Goal: Task Accomplishment & Management: Manage account settings

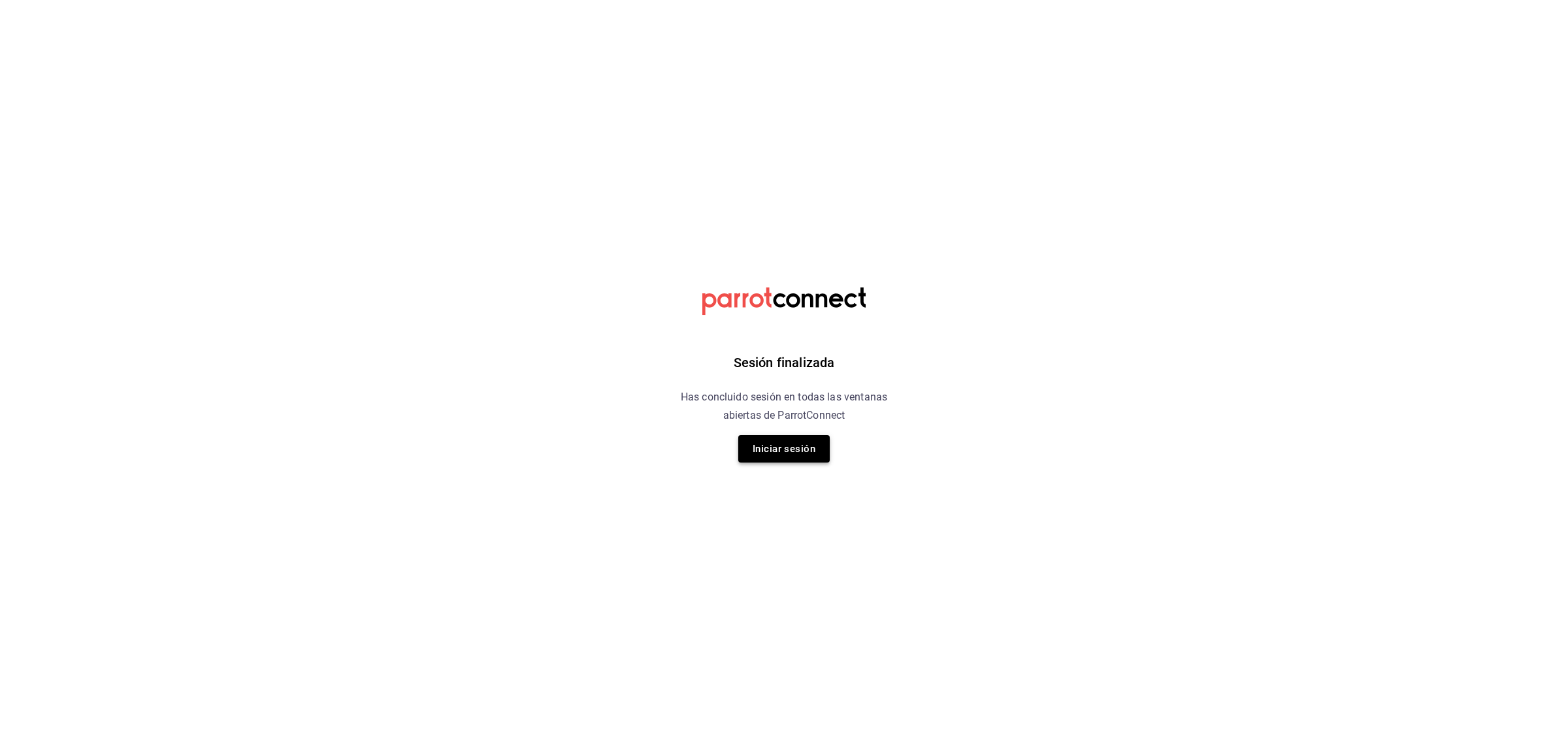
click at [778, 438] on button "Iniciar sesión" at bounding box center [784, 449] width 92 height 27
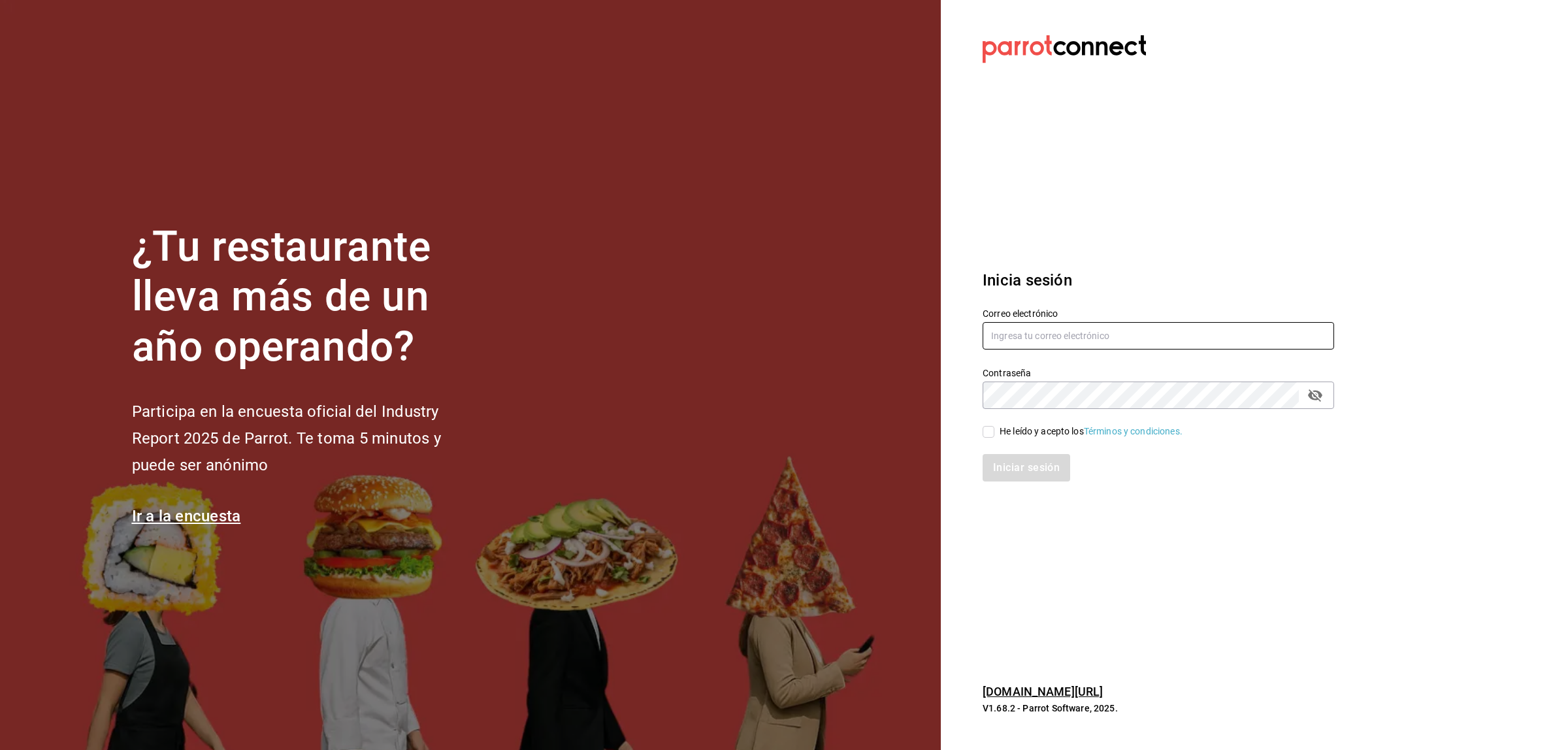
type input "[EMAIL_ADDRESS][DOMAIN_NAME]"
click at [1003, 437] on div "He leído y acepto los Términos y condiciones." at bounding box center [1090, 431] width 183 height 14
click at [994, 437] on input "He leído y acepto los Términos y condiciones." at bounding box center [988, 431] width 12 height 12
checkbox input "true"
click at [1000, 478] on button "Iniciar sesión" at bounding box center [1027, 467] width 89 height 27
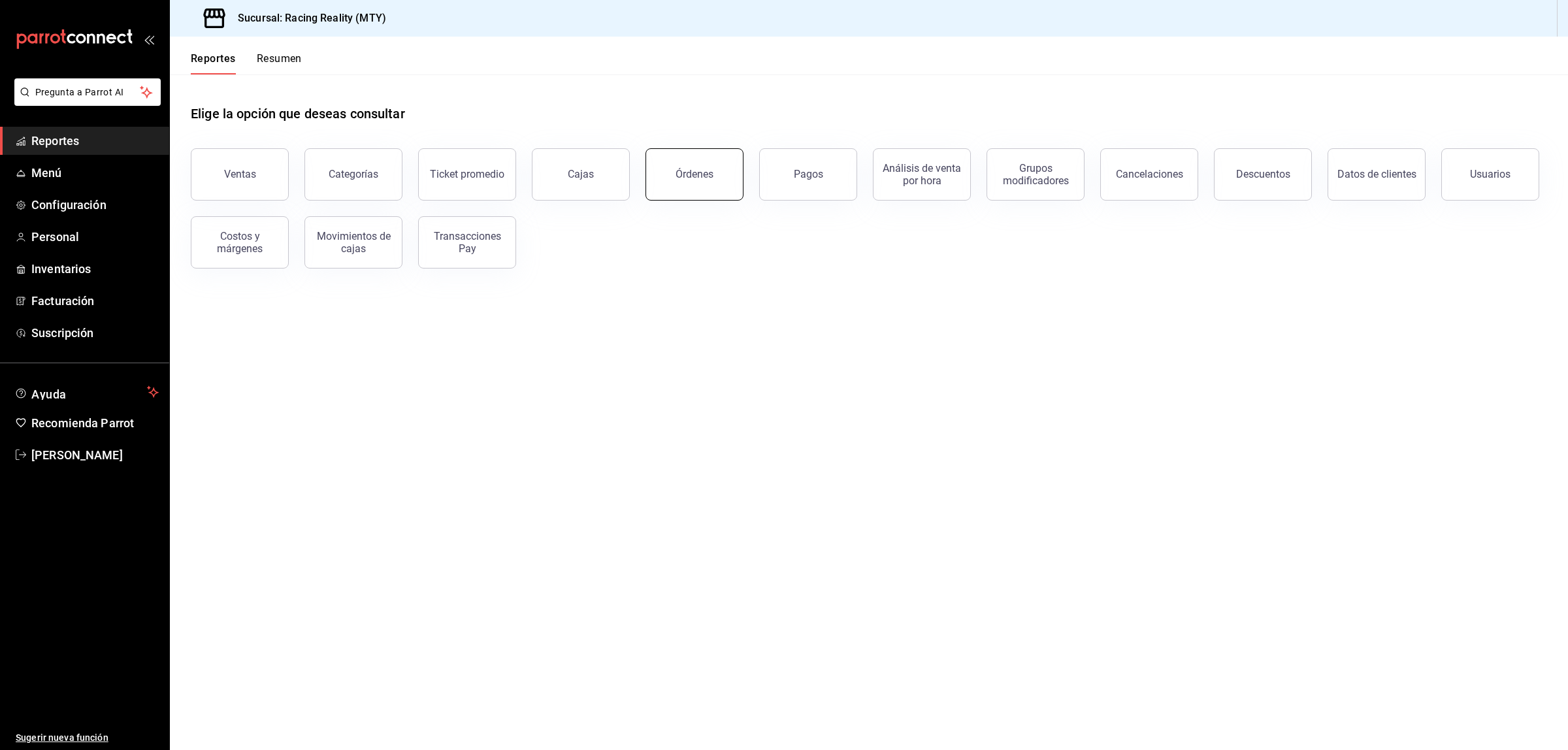
click at [723, 181] on button "Órdenes" at bounding box center [694, 174] width 98 height 52
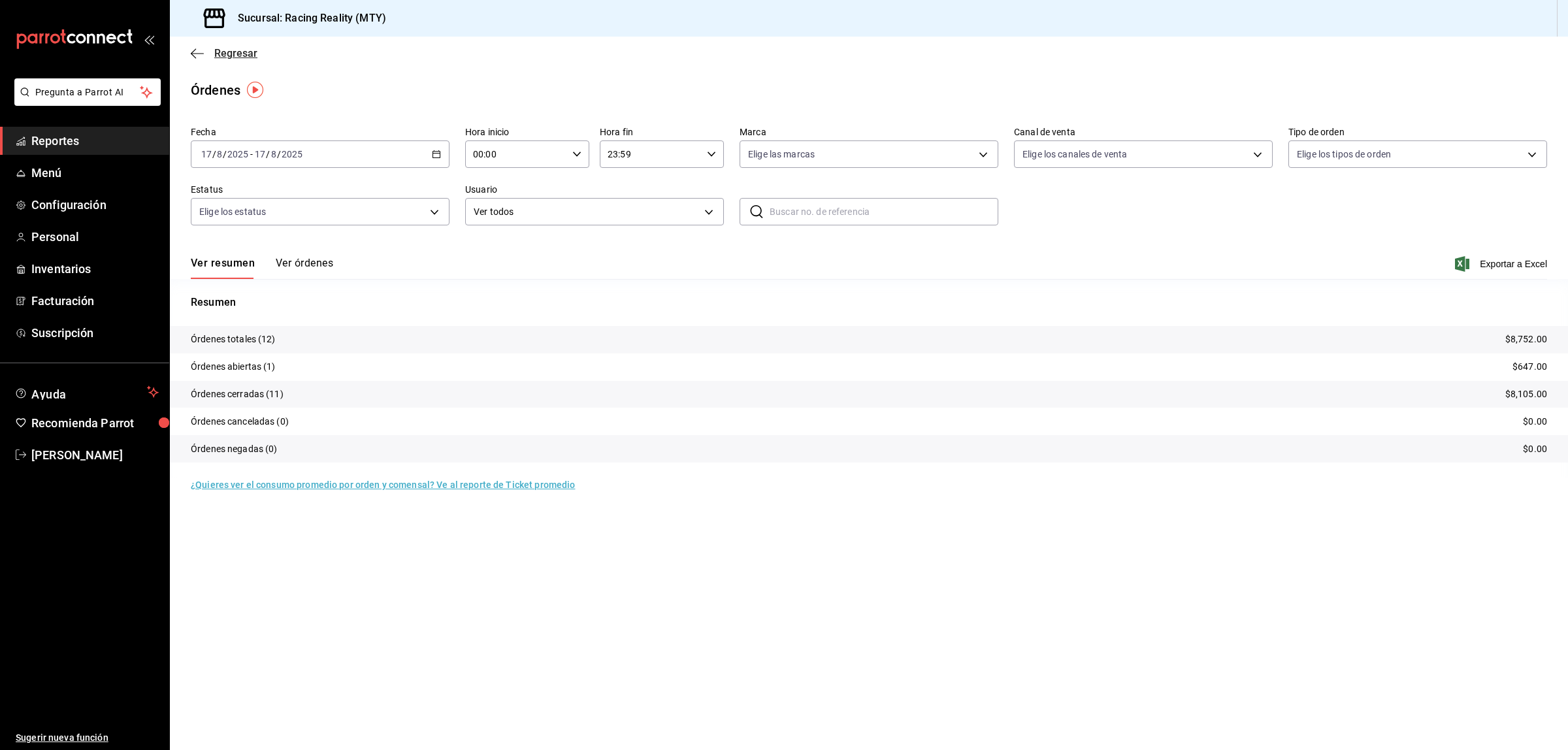
click at [194, 53] on icon "button" at bounding box center [197, 53] width 13 height 1
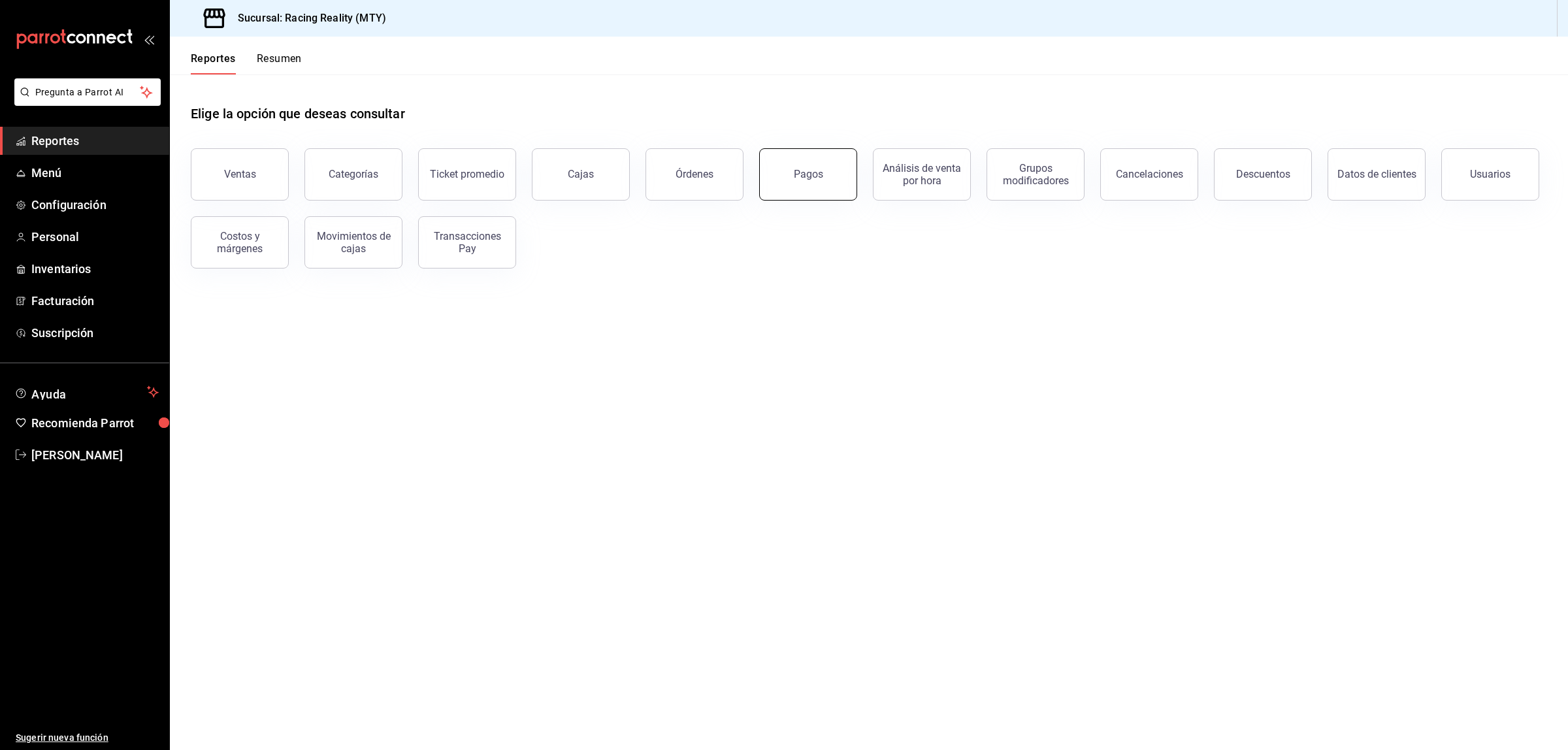
click at [812, 179] on button "Pagos" at bounding box center [808, 174] width 98 height 52
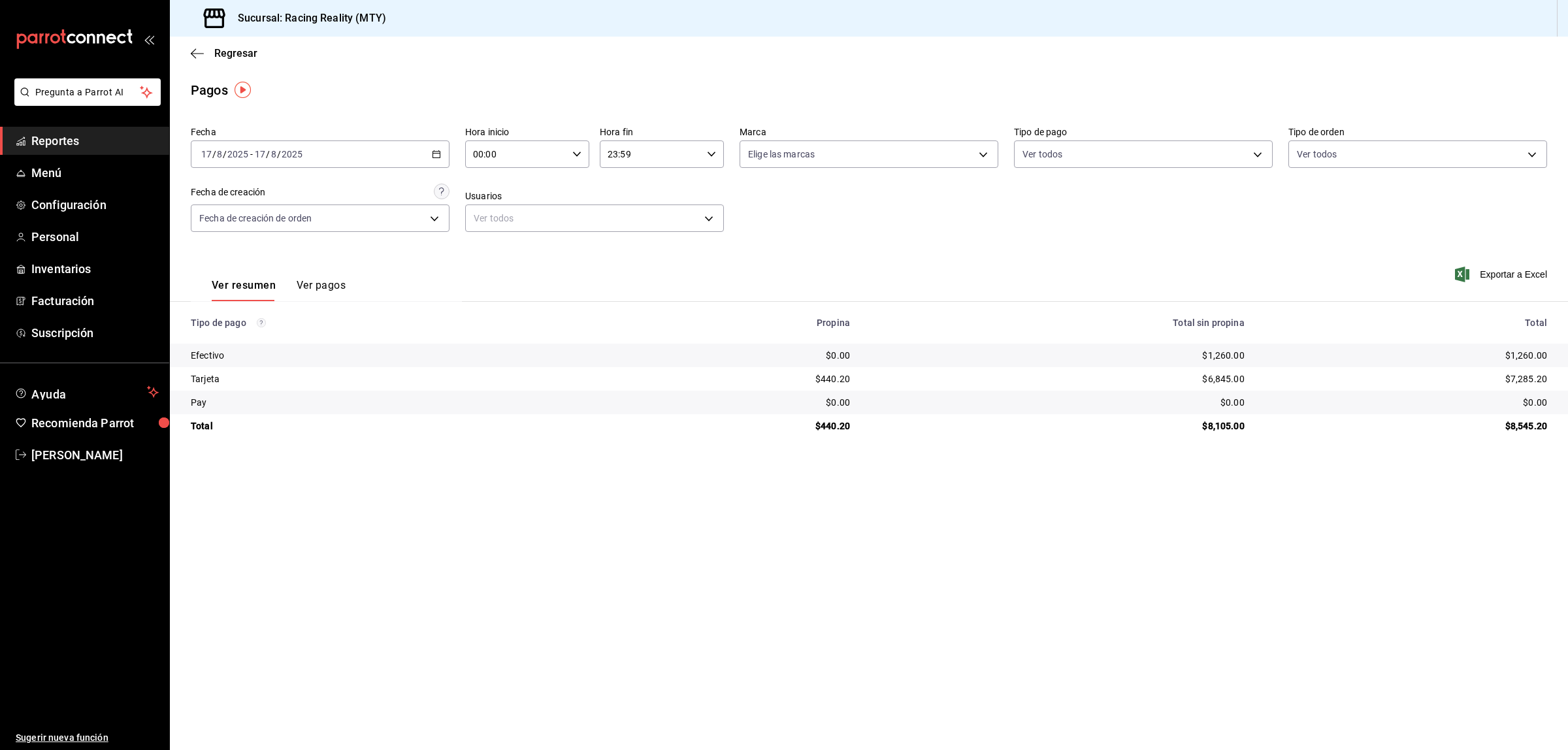
click at [325, 281] on button "Ver pagos" at bounding box center [321, 290] width 49 height 22
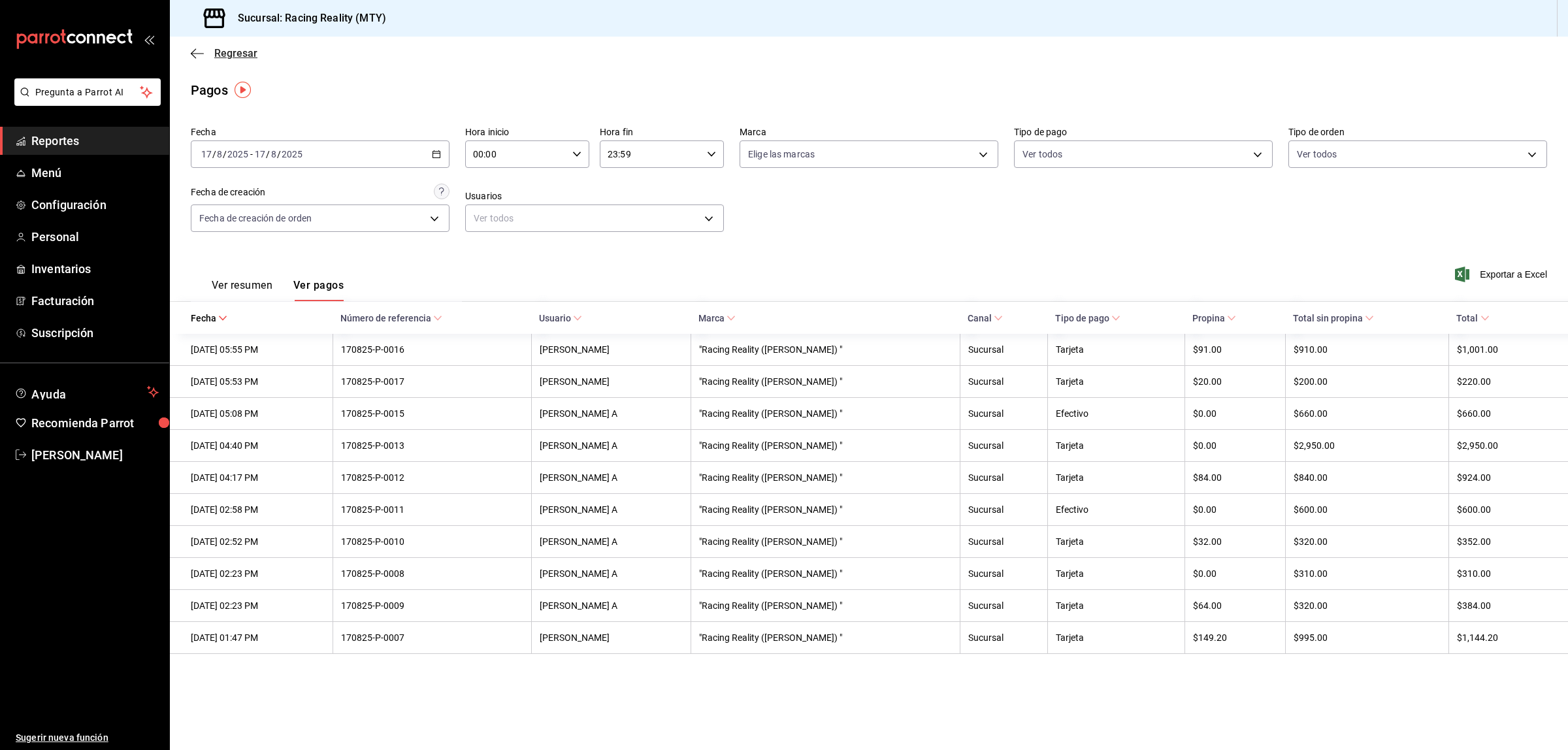
click at [196, 50] on icon "button" at bounding box center [197, 53] width 13 height 12
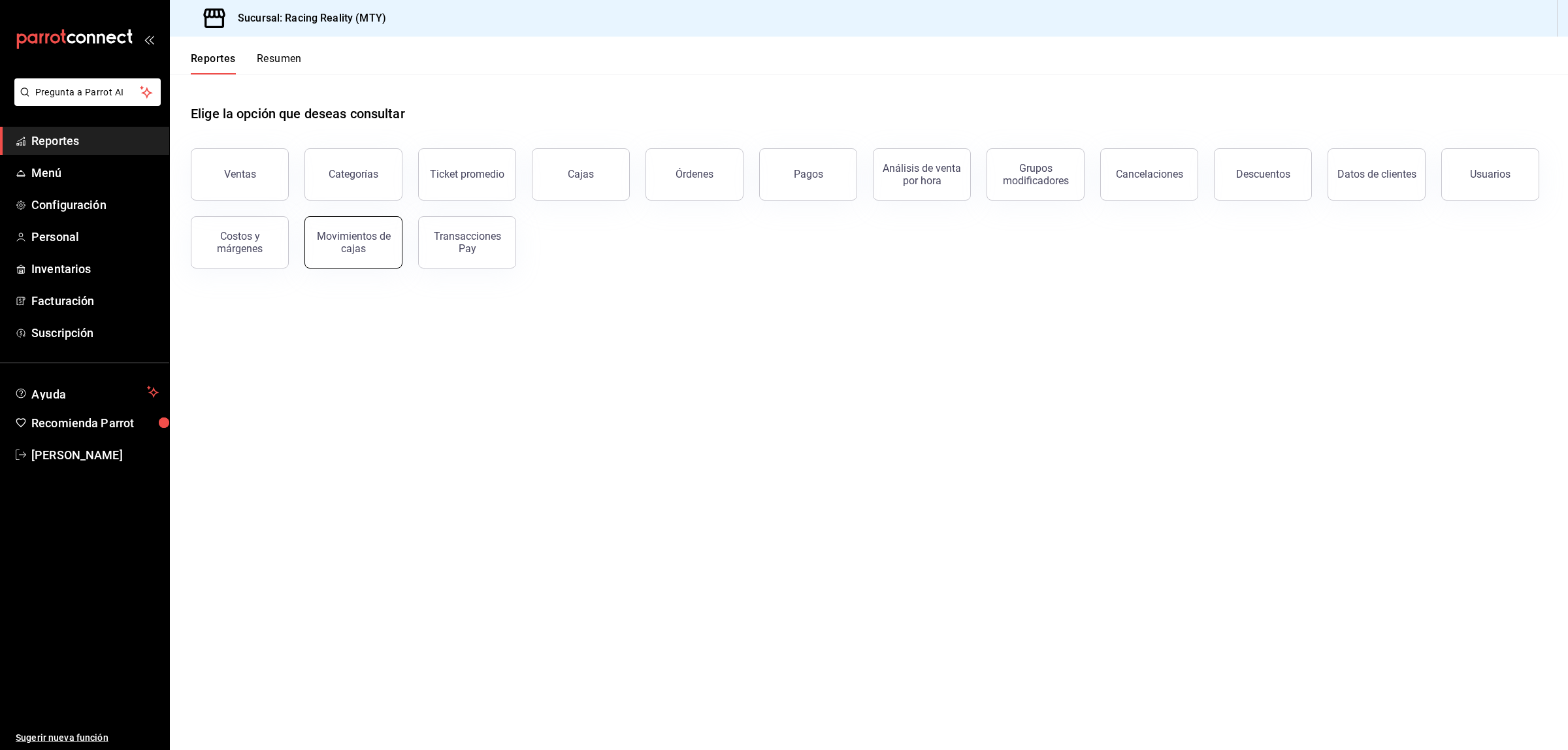
click at [372, 227] on button "Movimientos de cajas" at bounding box center [353, 242] width 98 height 52
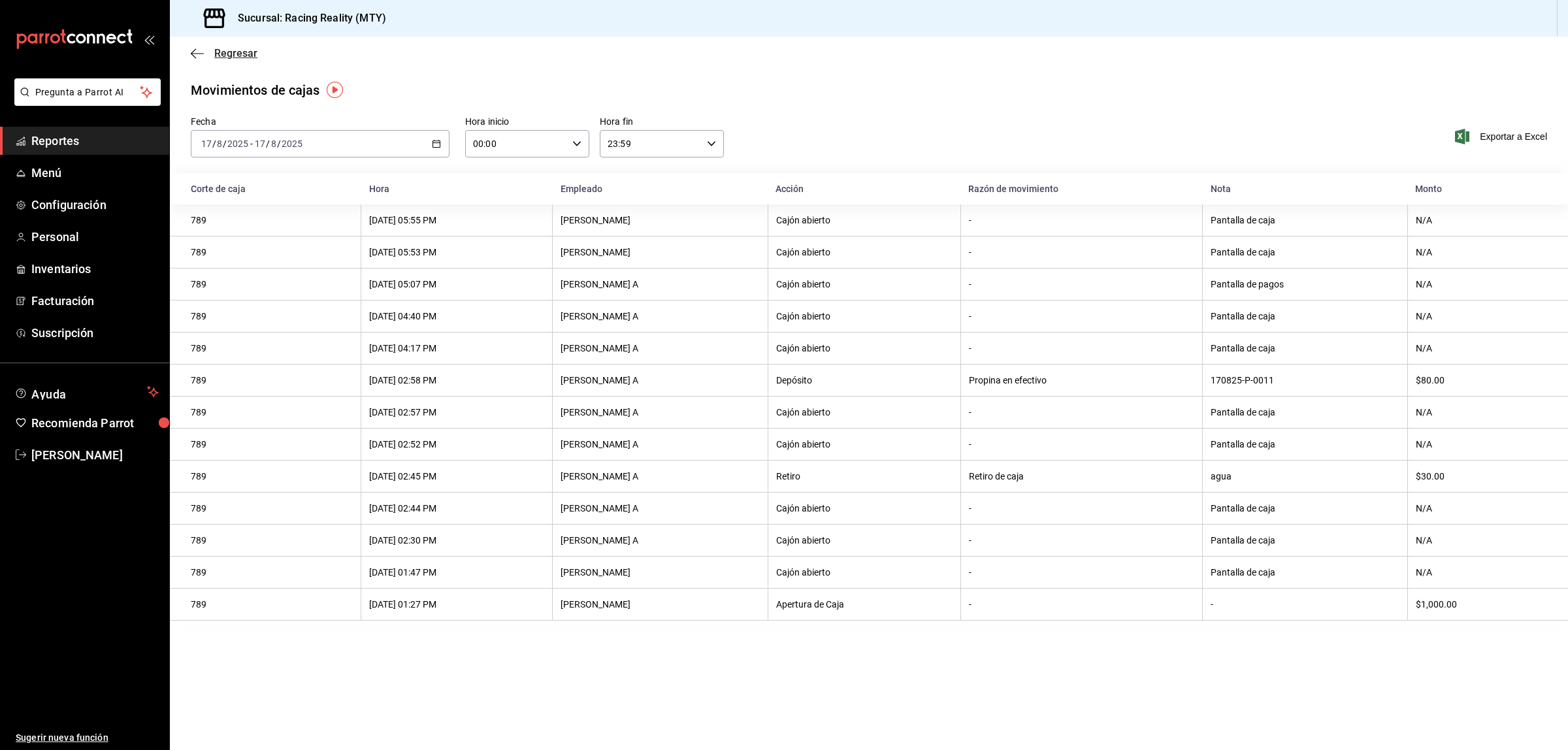
click at [194, 49] on icon "button" at bounding box center [197, 53] width 13 height 12
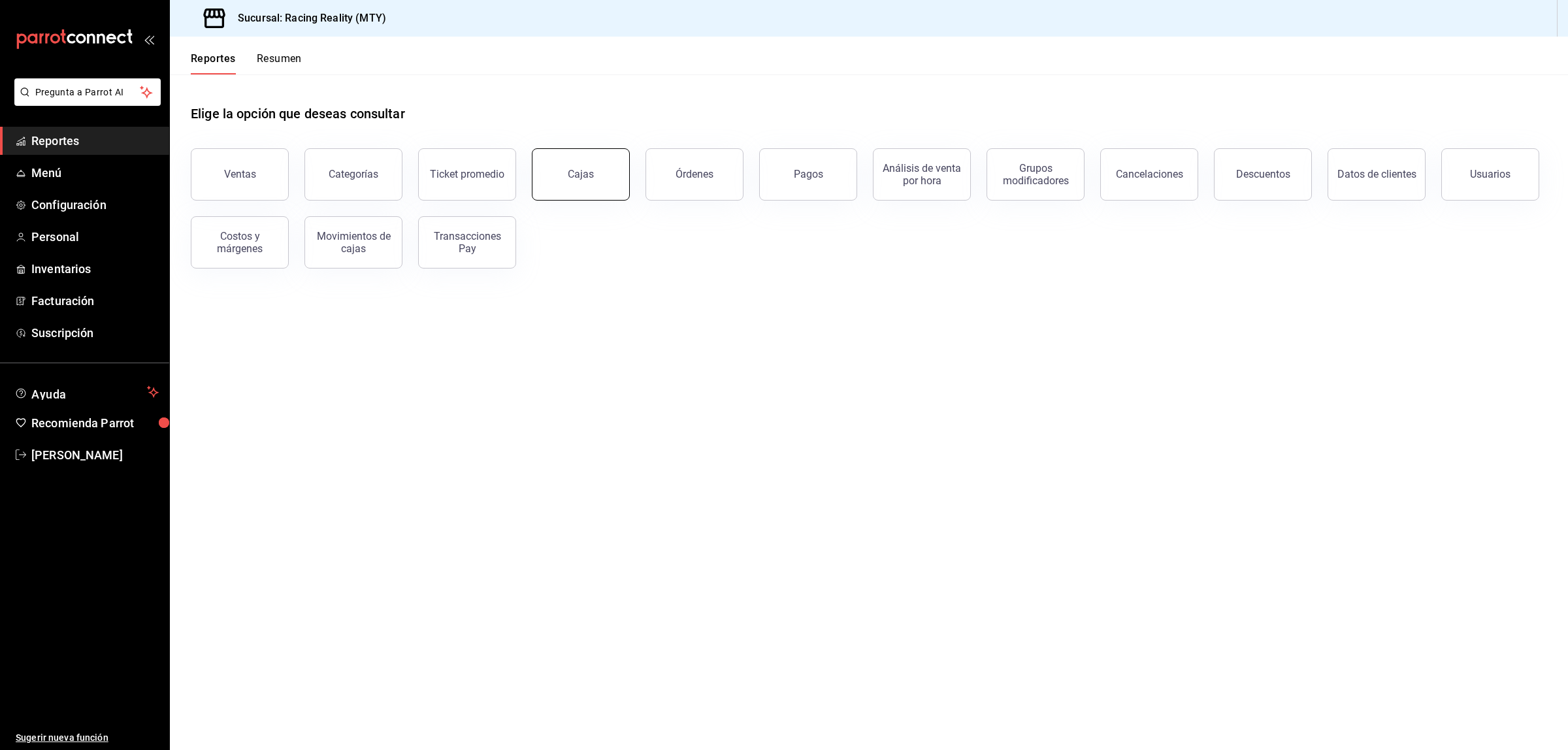
click at [597, 166] on button "Cajas" at bounding box center [580, 174] width 98 height 52
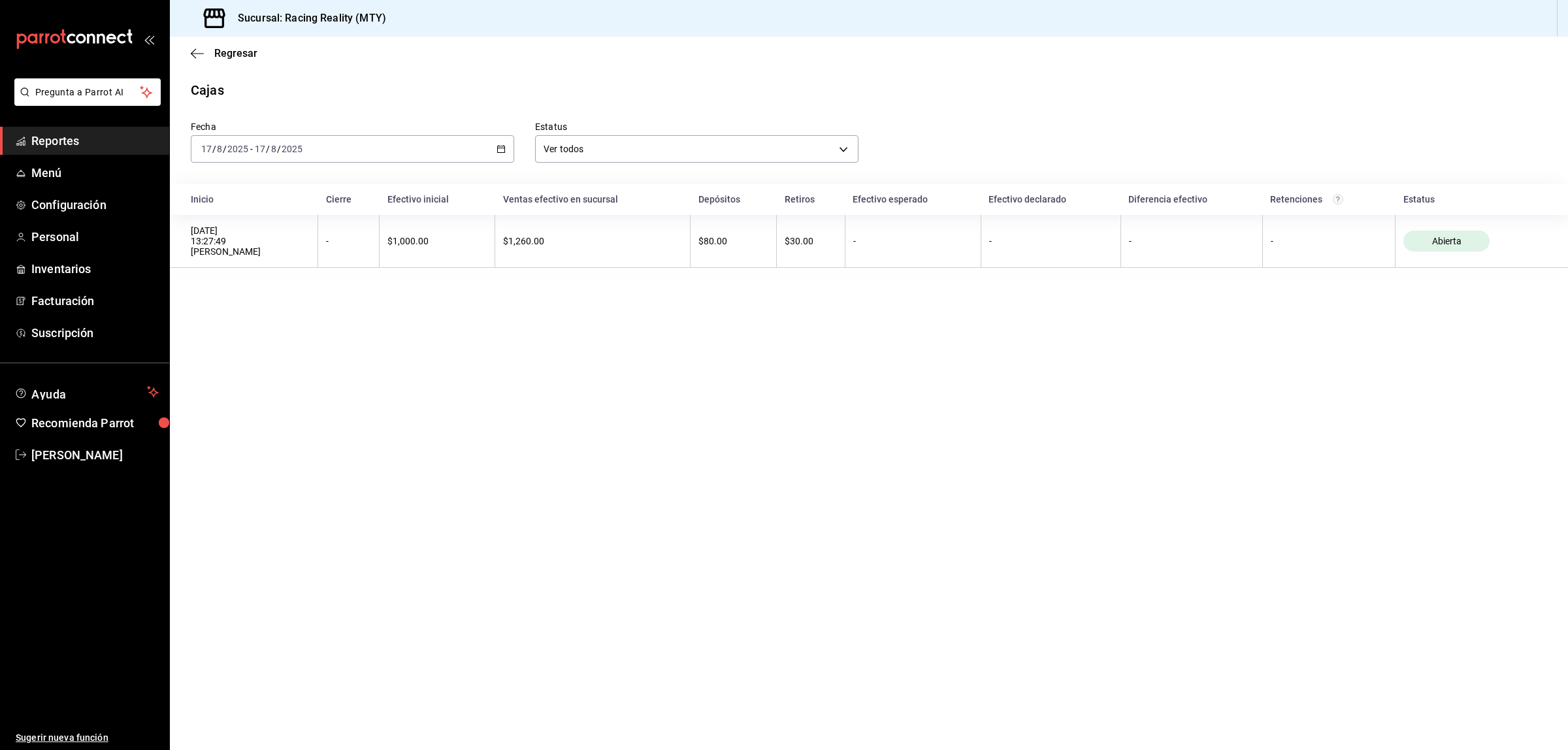
click at [500, 153] on div "[DATE] [DATE] - [DATE] [DATE]" at bounding box center [352, 149] width 323 height 27
click at [220, 330] on span "Rango de fechas" at bounding box center [253, 335] width 101 height 14
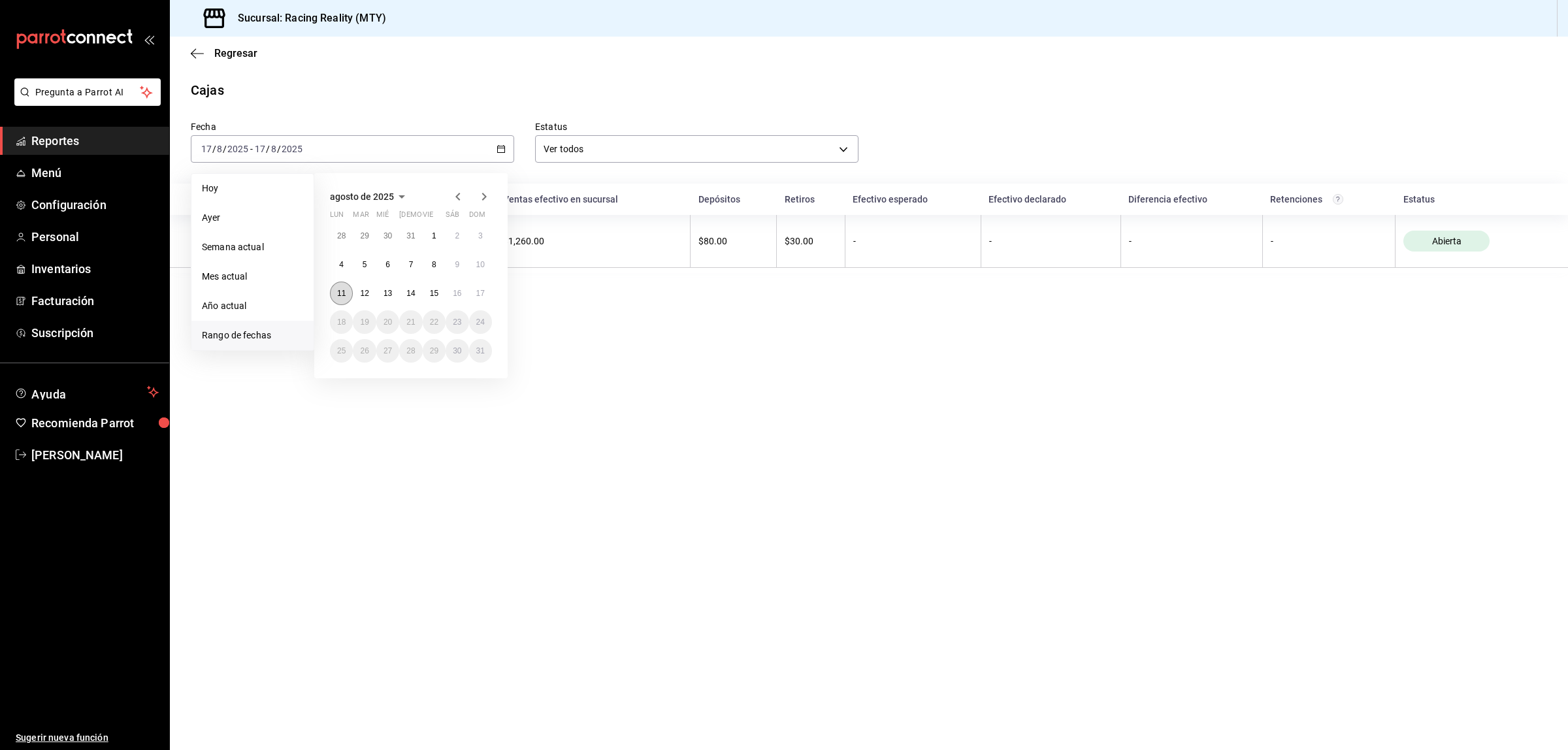
click at [344, 289] on abbr "11" at bounding box center [342, 293] width 8 height 9
click at [706, 379] on main "Regresar Cajas Fecha [DATE] [DATE] - [DATE] [DATE] [DATE] [DATE] Semana actual …" at bounding box center [869, 393] width 1398 height 713
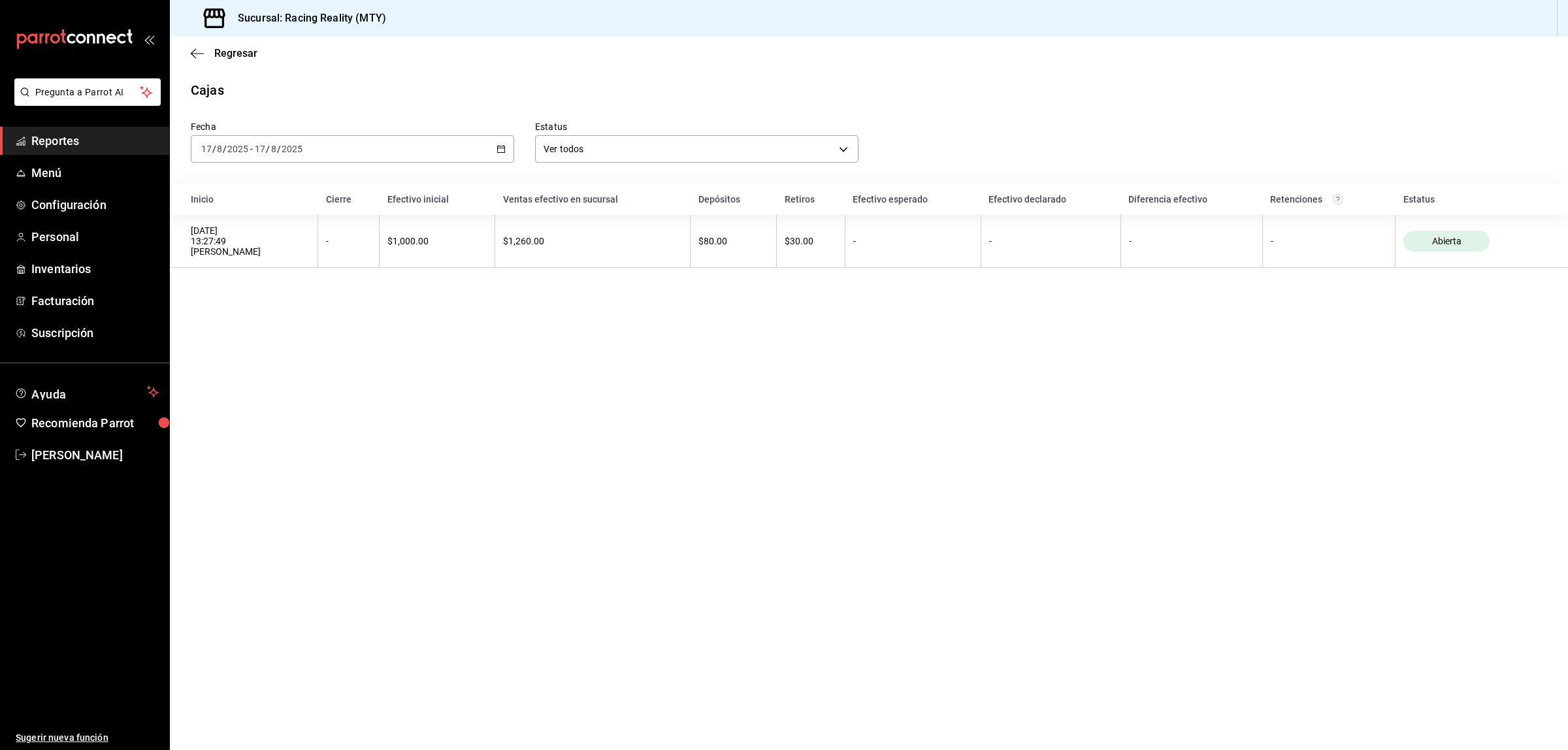
click at [500, 144] on icon "button" at bounding box center [500, 148] width 9 height 9
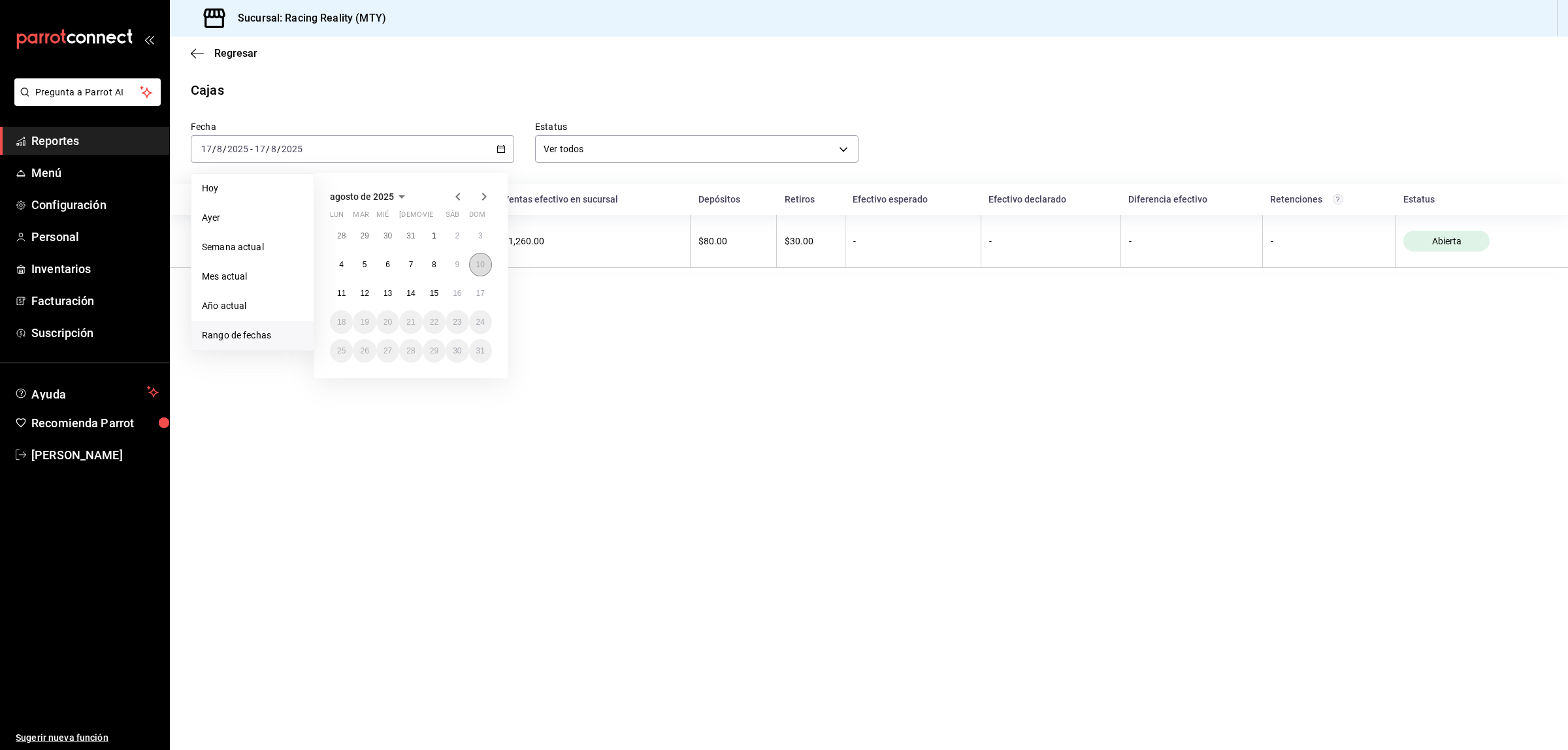
click at [479, 268] on abbr "10" at bounding box center [480, 264] width 8 height 9
click at [461, 291] on abbr "16" at bounding box center [457, 293] width 8 height 9
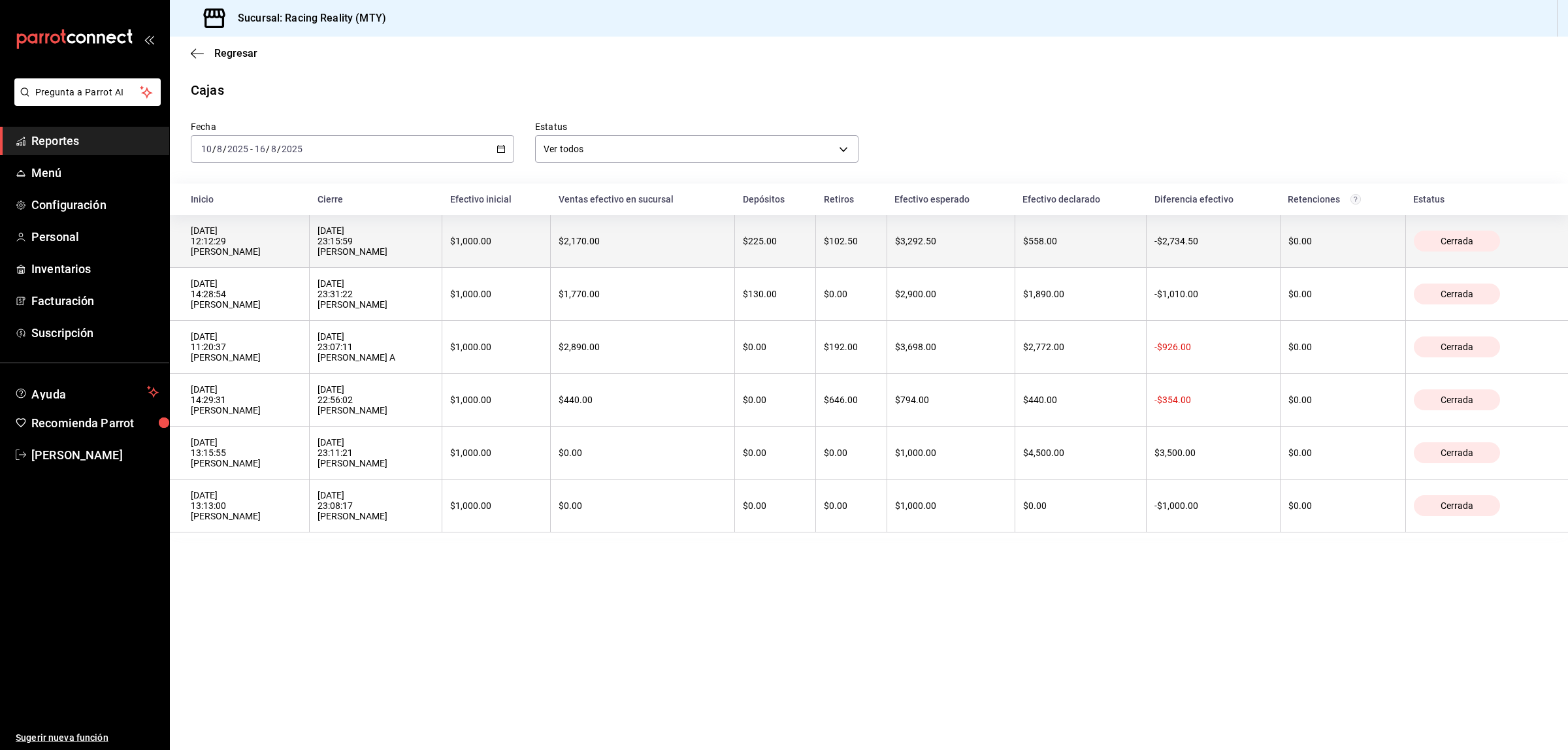
click at [775, 250] on th "$225.00" at bounding box center [775, 241] width 81 height 53
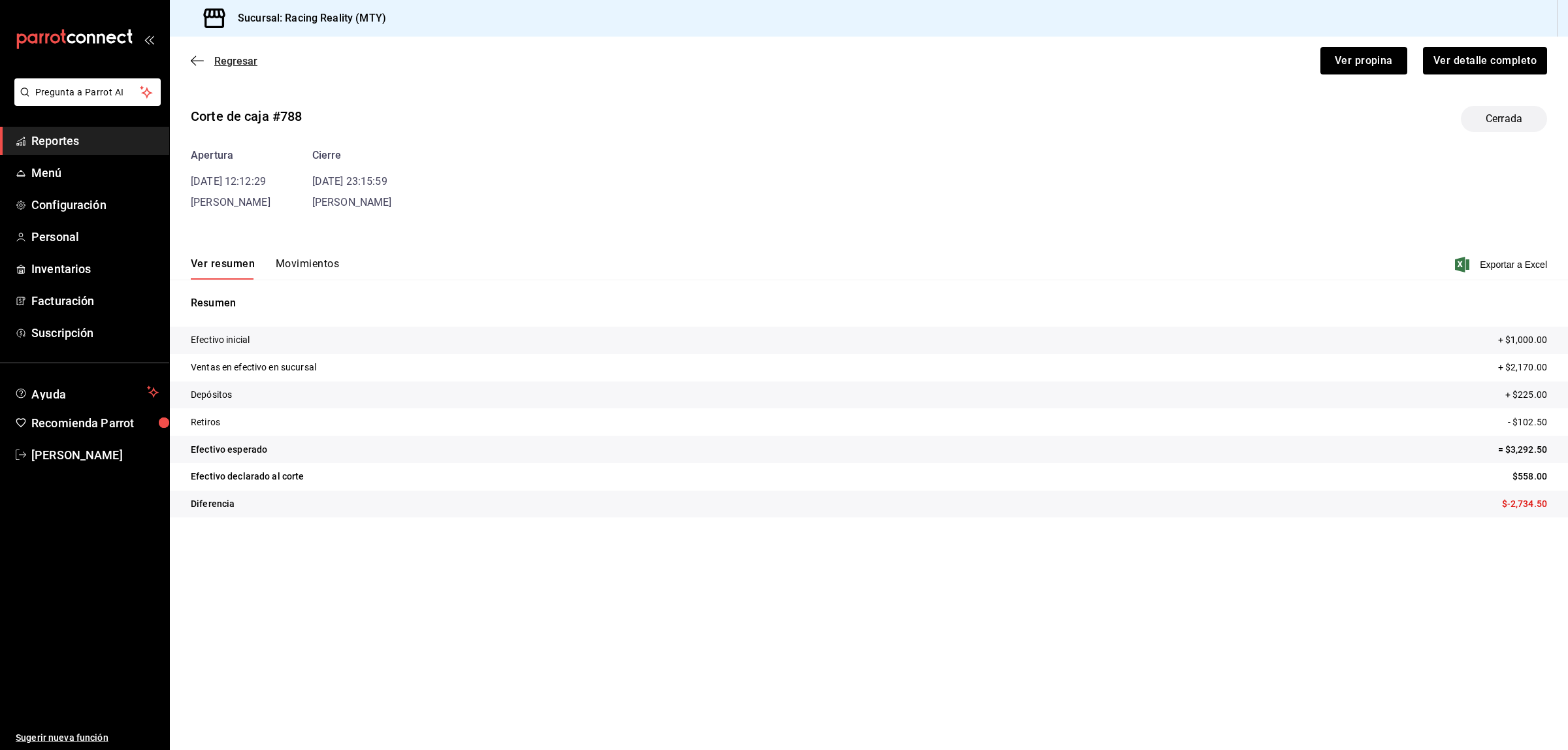
click at [200, 55] on icon "button" at bounding box center [197, 60] width 13 height 12
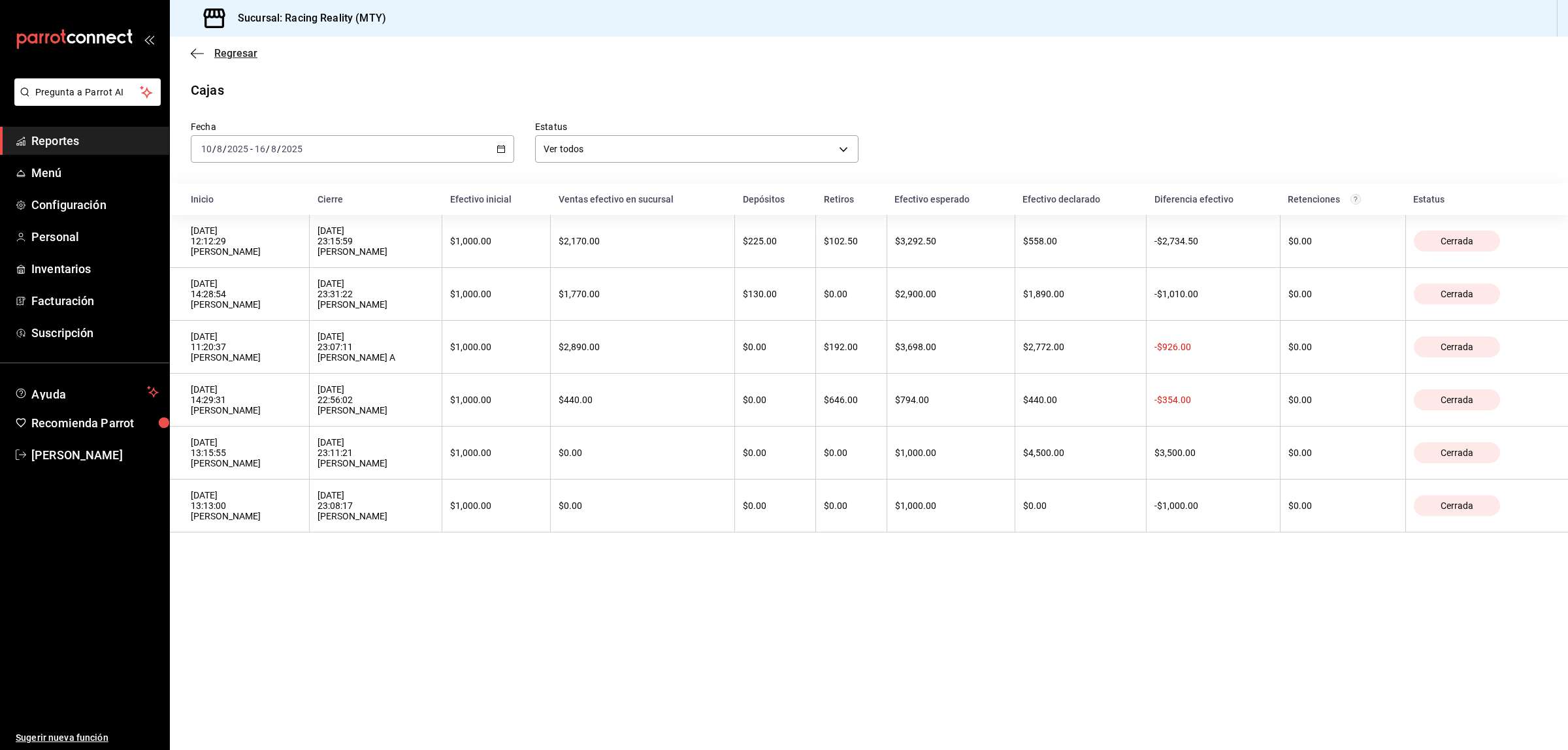
click at [194, 51] on icon "button" at bounding box center [197, 53] width 13 height 12
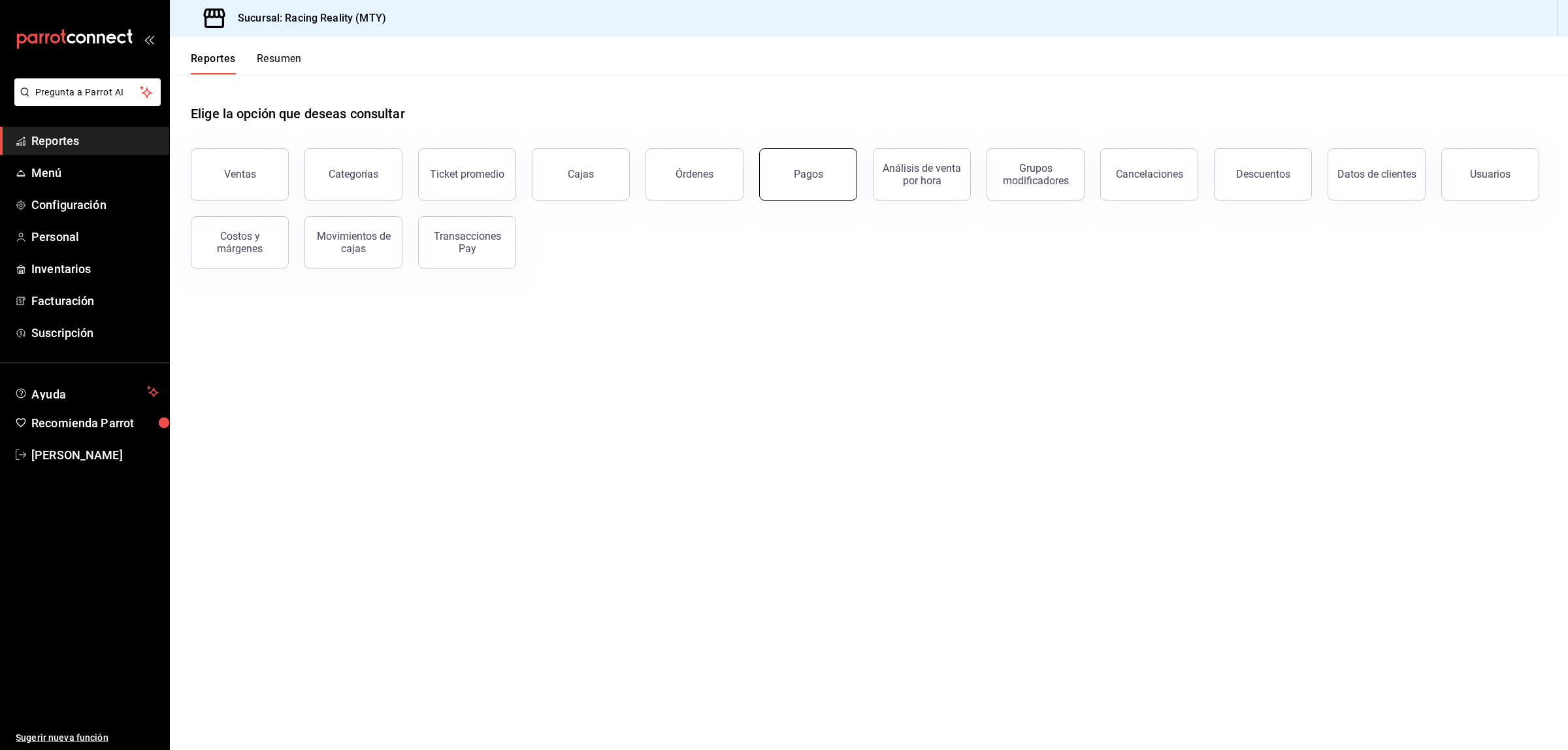
click at [799, 175] on div "Pagos" at bounding box center [808, 174] width 29 height 12
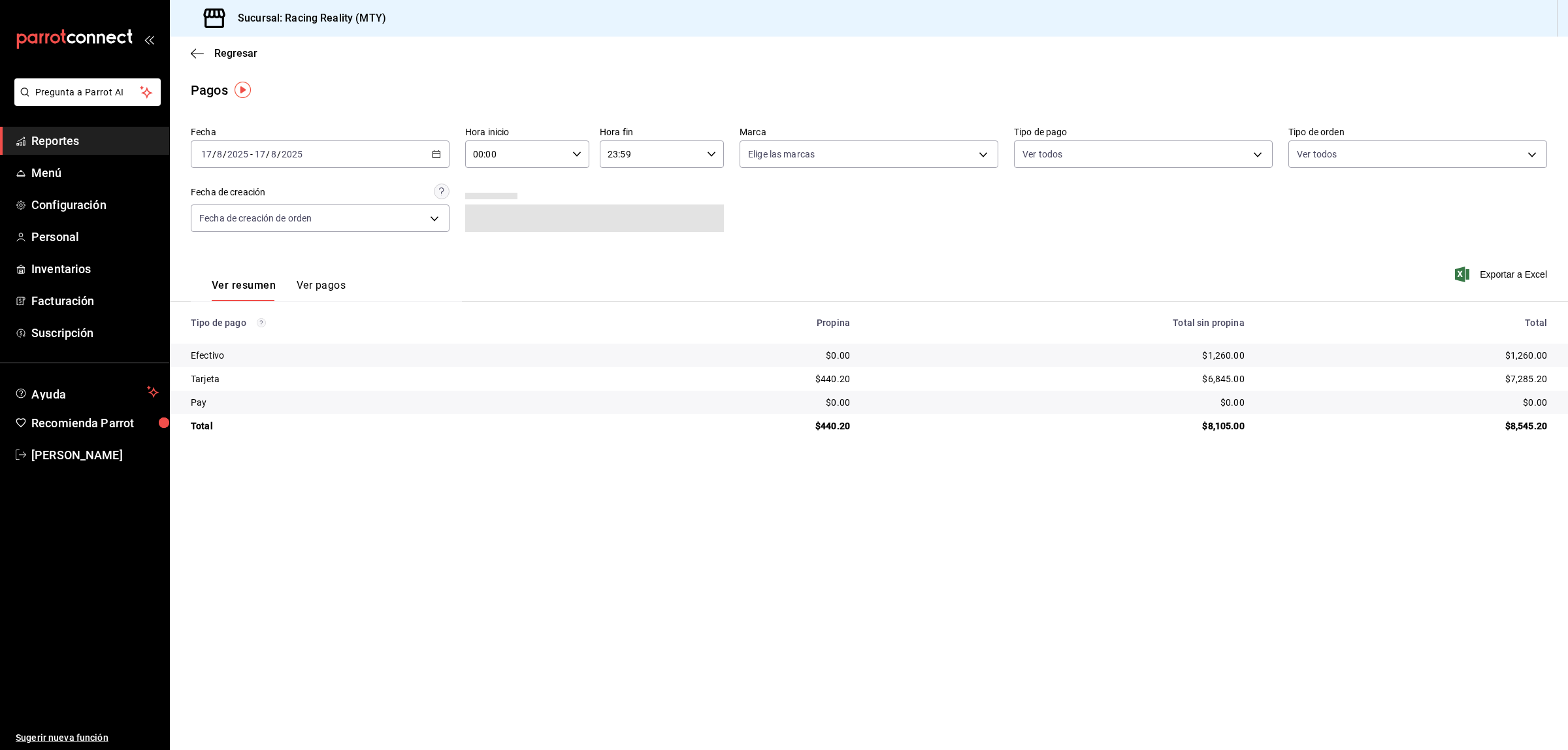
click at [318, 283] on button "Ver pagos" at bounding box center [321, 290] width 49 height 22
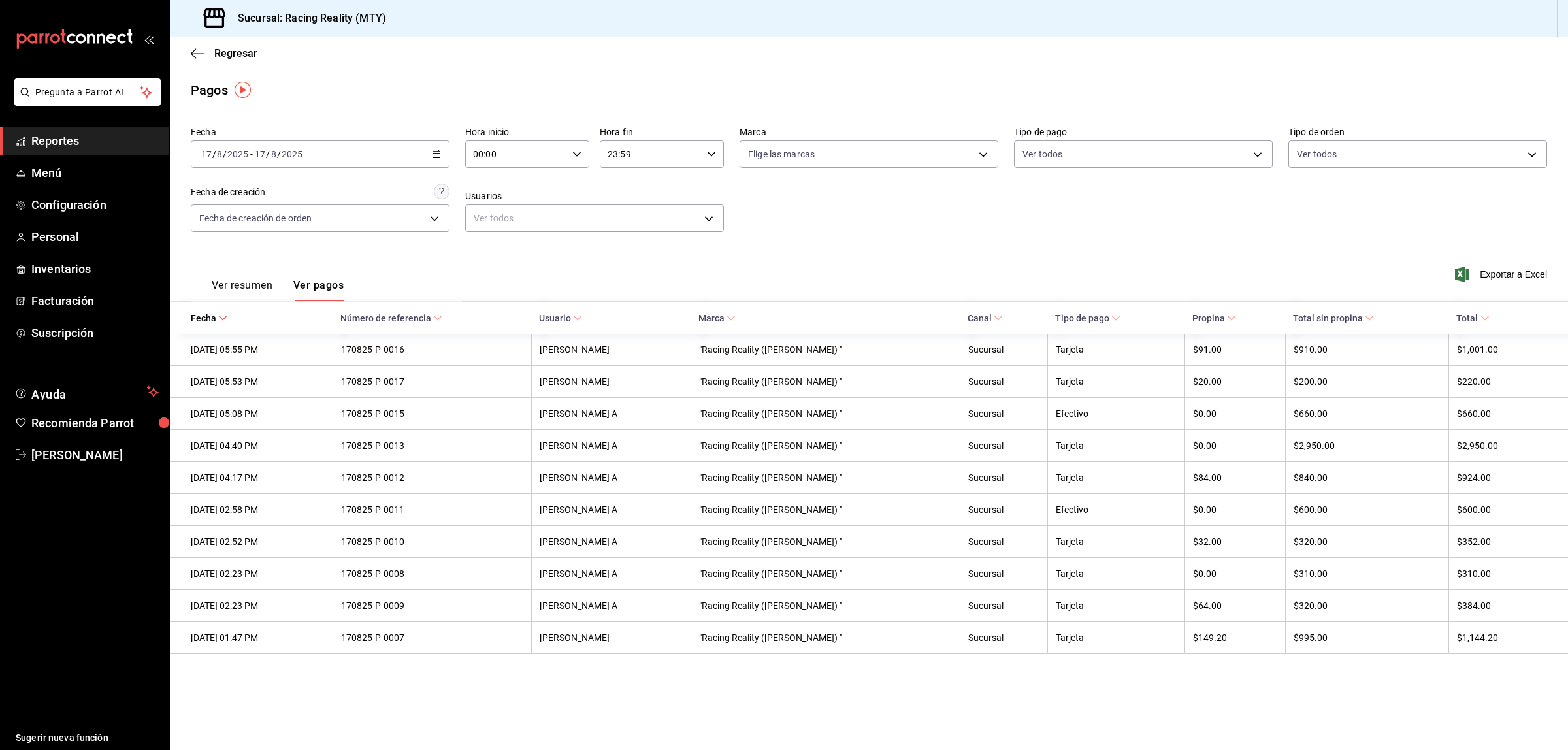
click at [435, 150] on icon "button" at bounding box center [436, 154] width 9 height 9
click at [236, 281] on span "Mes actual" at bounding box center [253, 282] width 101 height 14
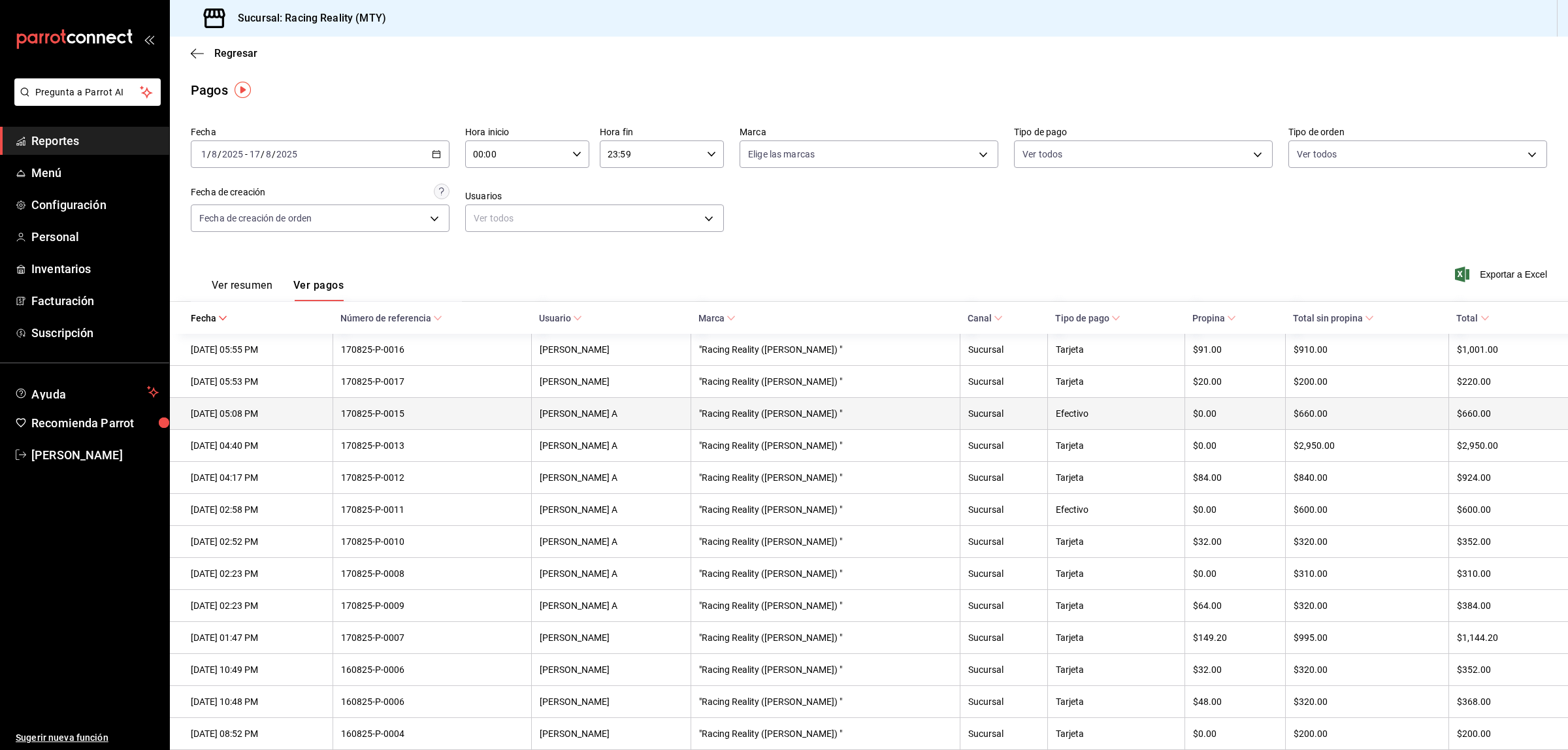
click at [1203, 419] on div "$0.00" at bounding box center [1235, 413] width 84 height 10
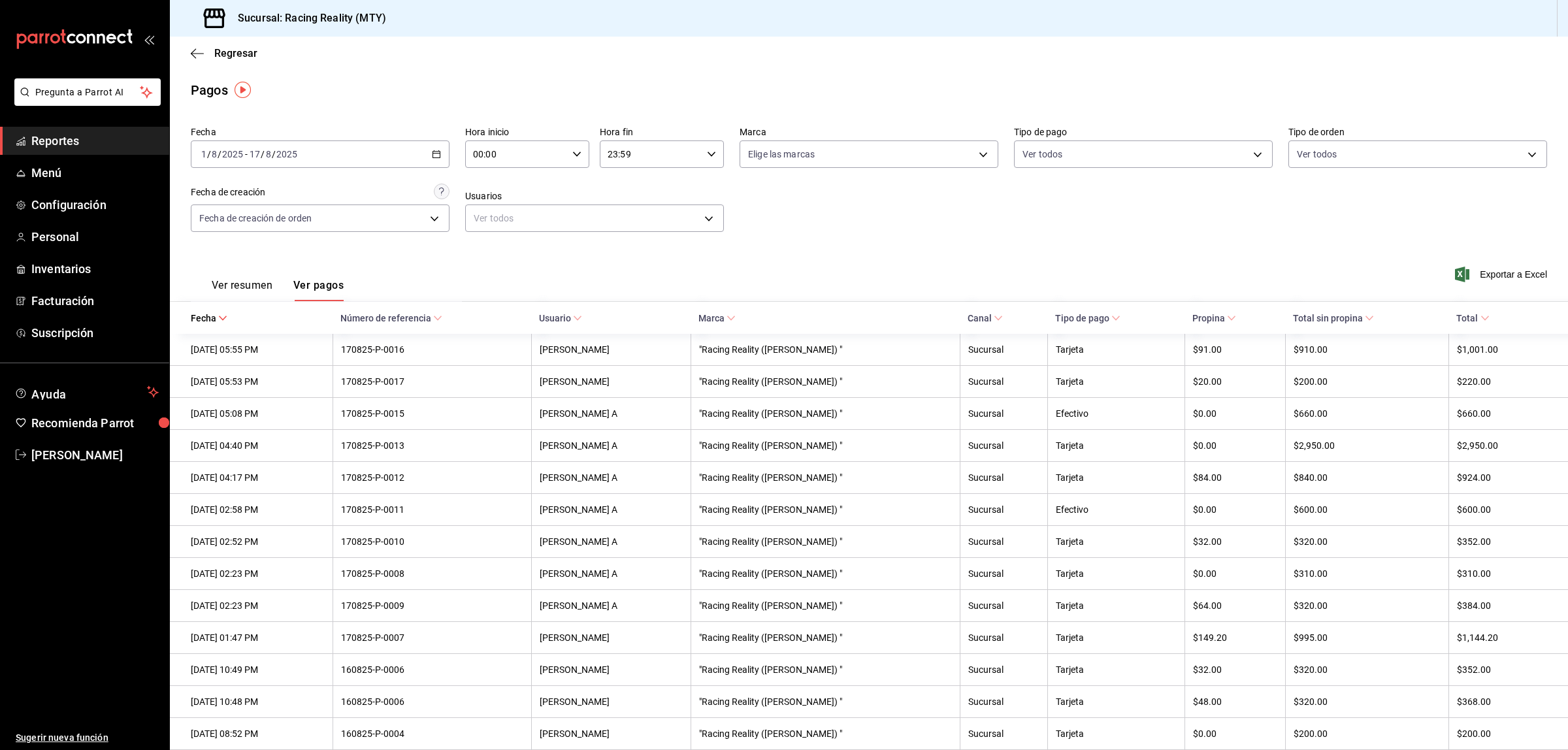
click at [264, 276] on div "Ver resumen Ver pagos" at bounding box center [267, 282] width 153 height 38
click at [199, 53] on icon "button" at bounding box center [197, 53] width 13 height 1
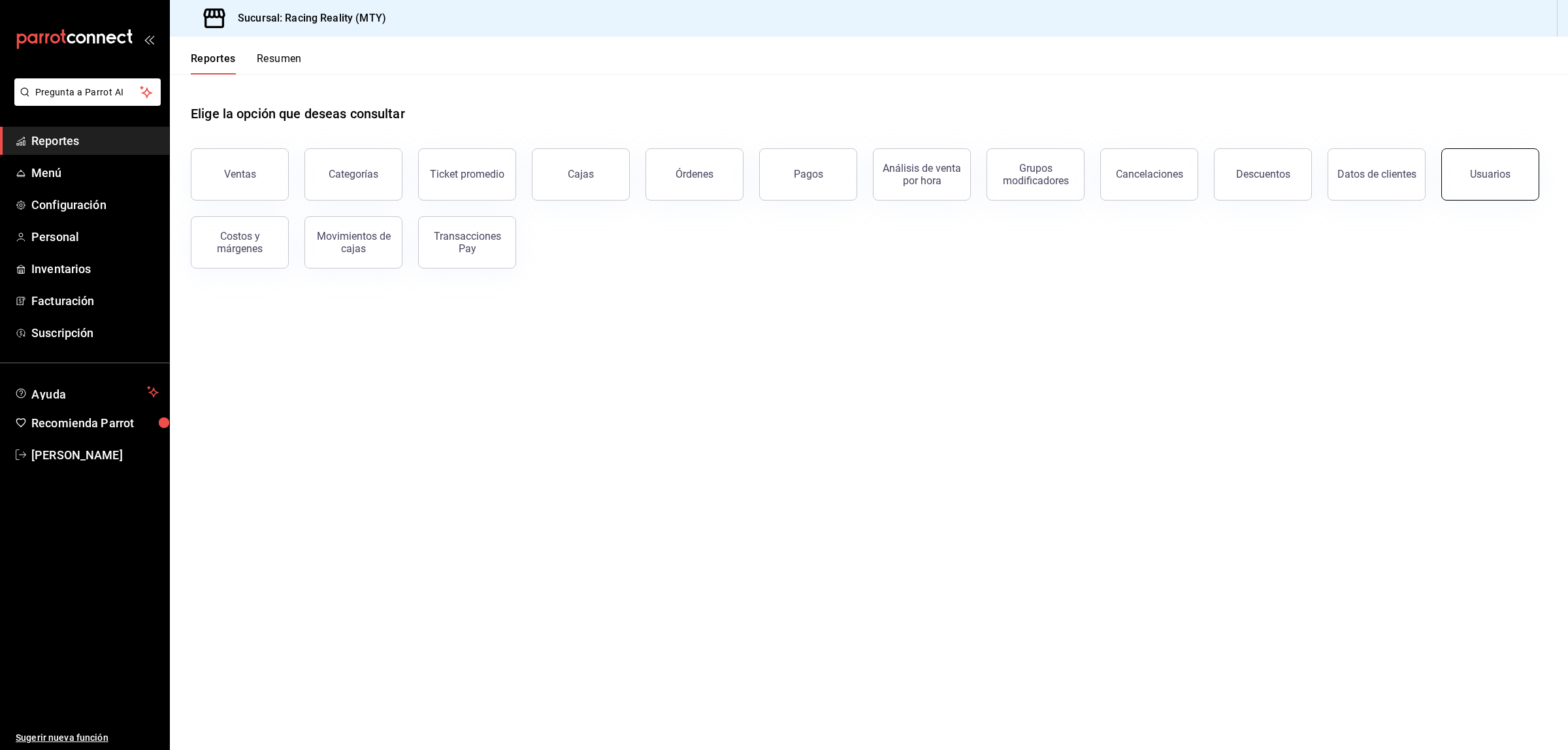
click at [1484, 180] on button "Usuarios" at bounding box center [1490, 174] width 98 height 52
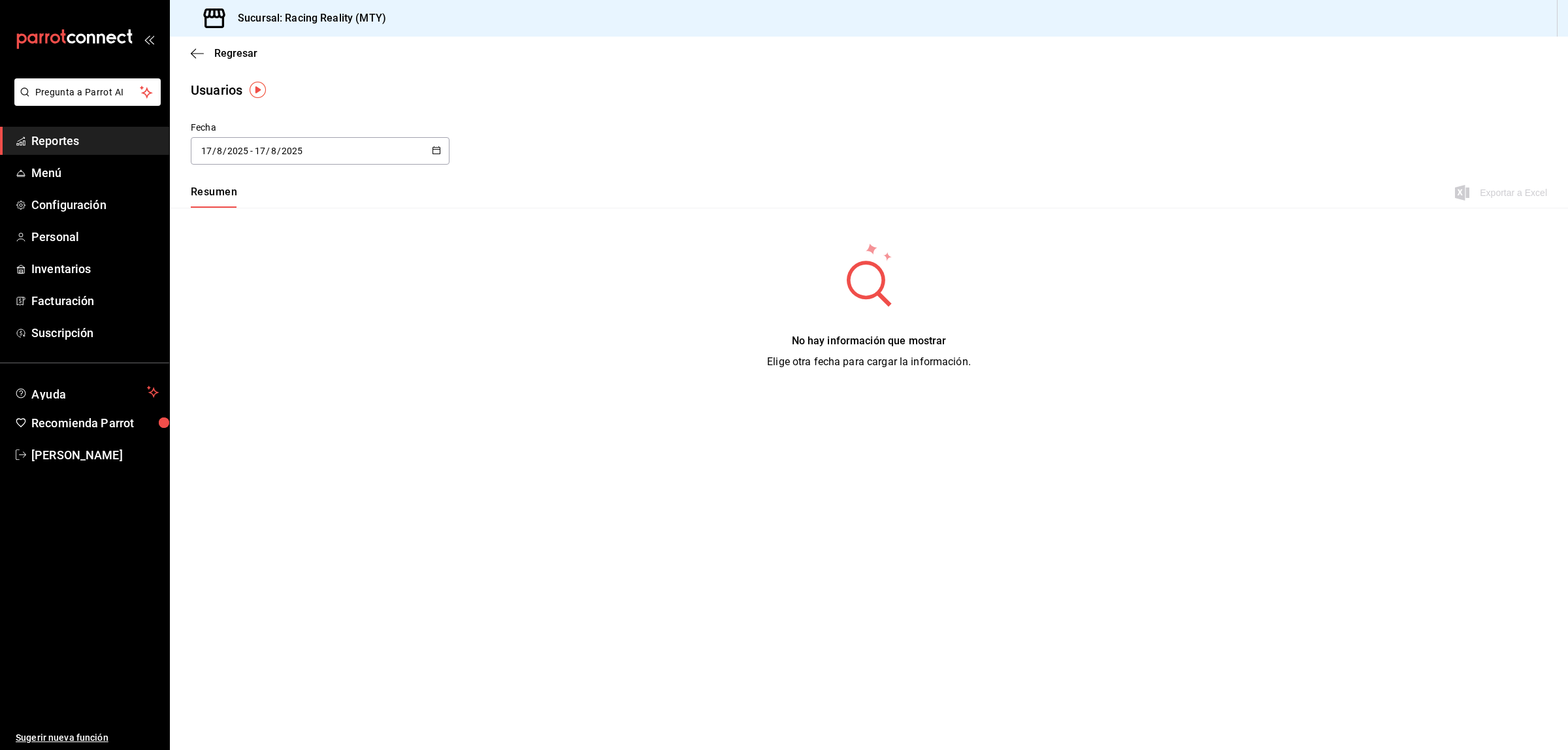
click at [439, 151] on icon "button" at bounding box center [436, 150] width 9 height 9
click at [250, 218] on li "Ayer" at bounding box center [253, 222] width 123 height 29
type input "[DATE]"
type input "16"
type input "[DATE]"
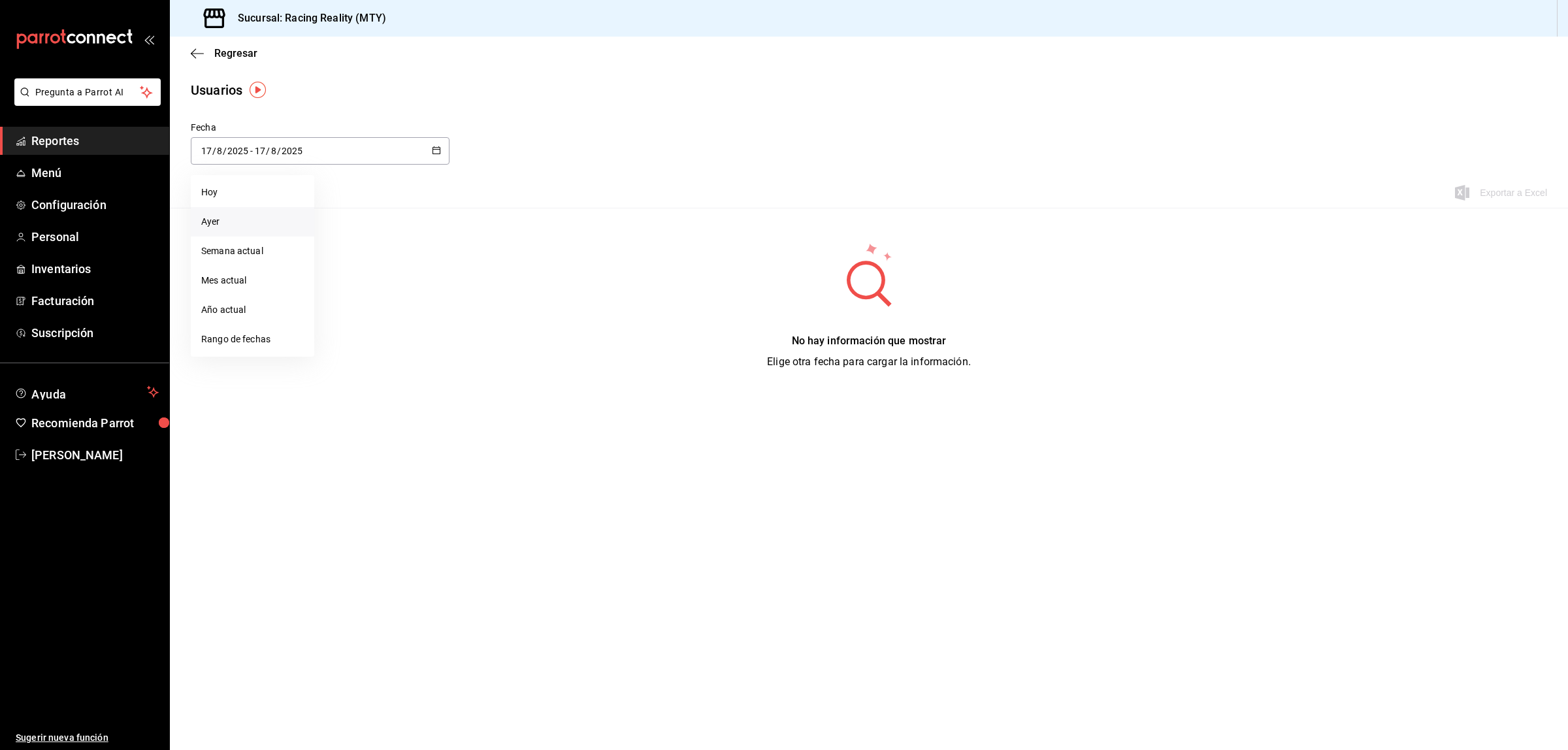
type input "16"
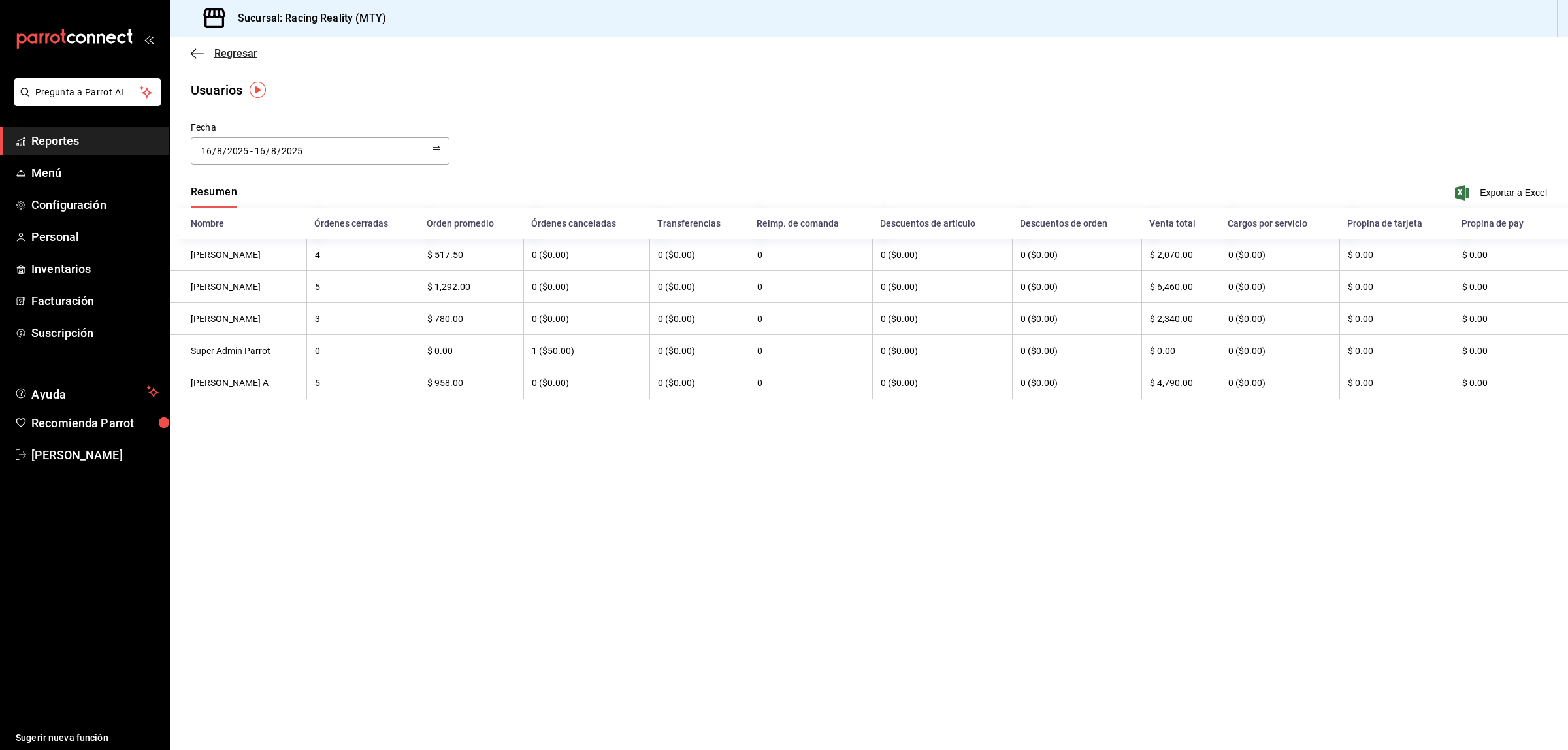
click at [194, 54] on icon "button" at bounding box center [197, 53] width 13 height 12
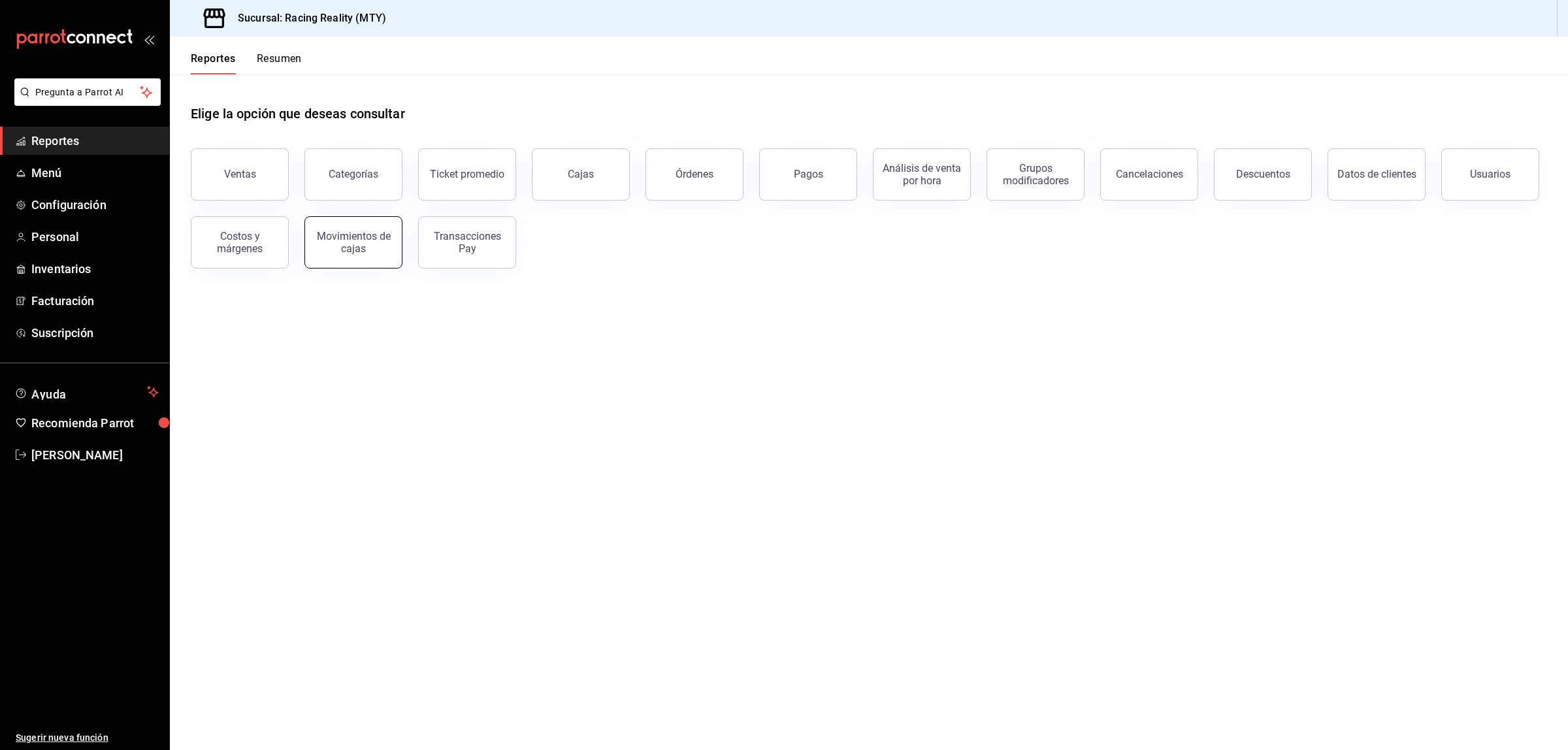
click at [363, 249] on div "Movimientos de cajas" at bounding box center [353, 242] width 81 height 25
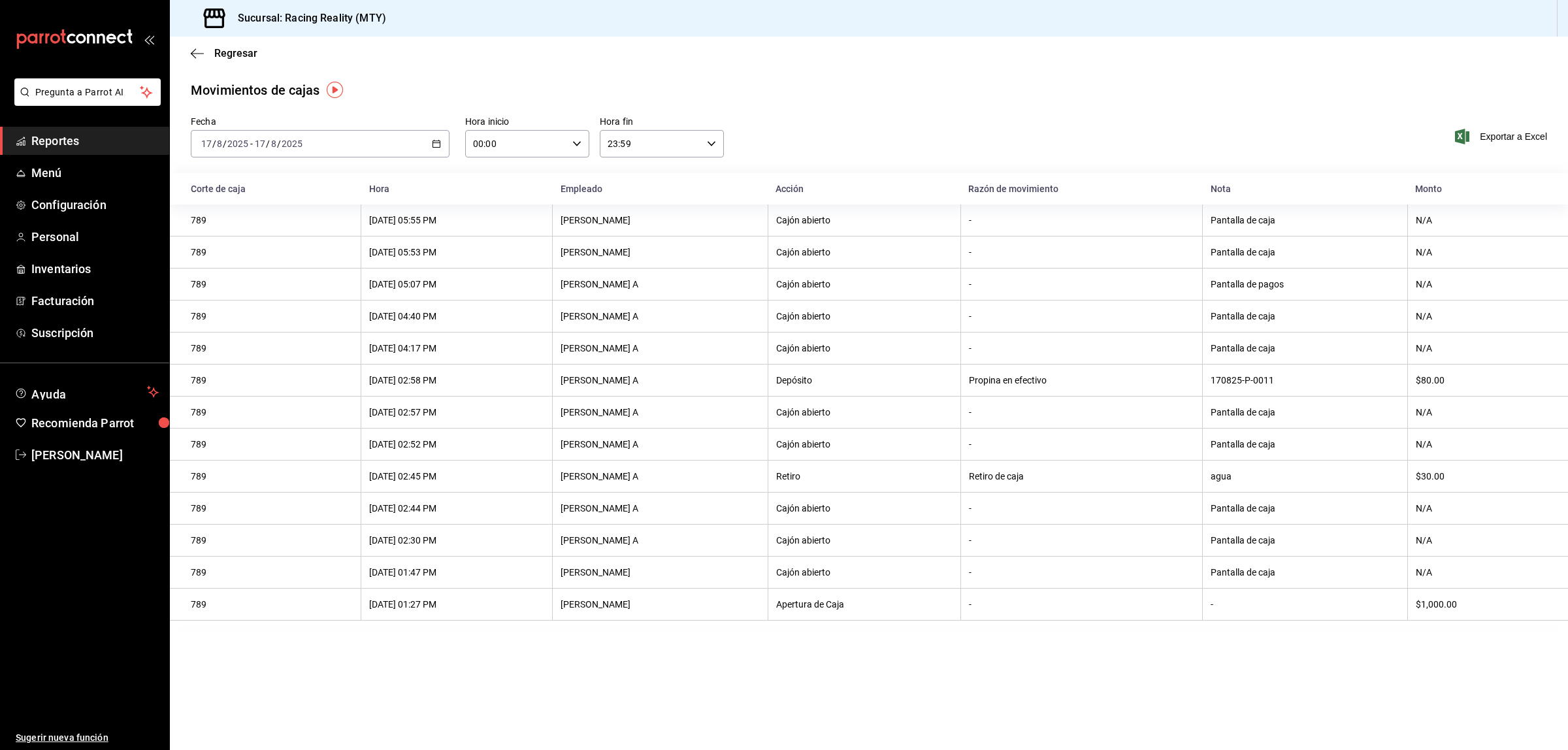
click at [439, 139] on icon "button" at bounding box center [436, 143] width 9 height 9
click at [258, 217] on span "Ayer" at bounding box center [253, 213] width 101 height 14
